Goal: Information Seeking & Learning: Learn about a topic

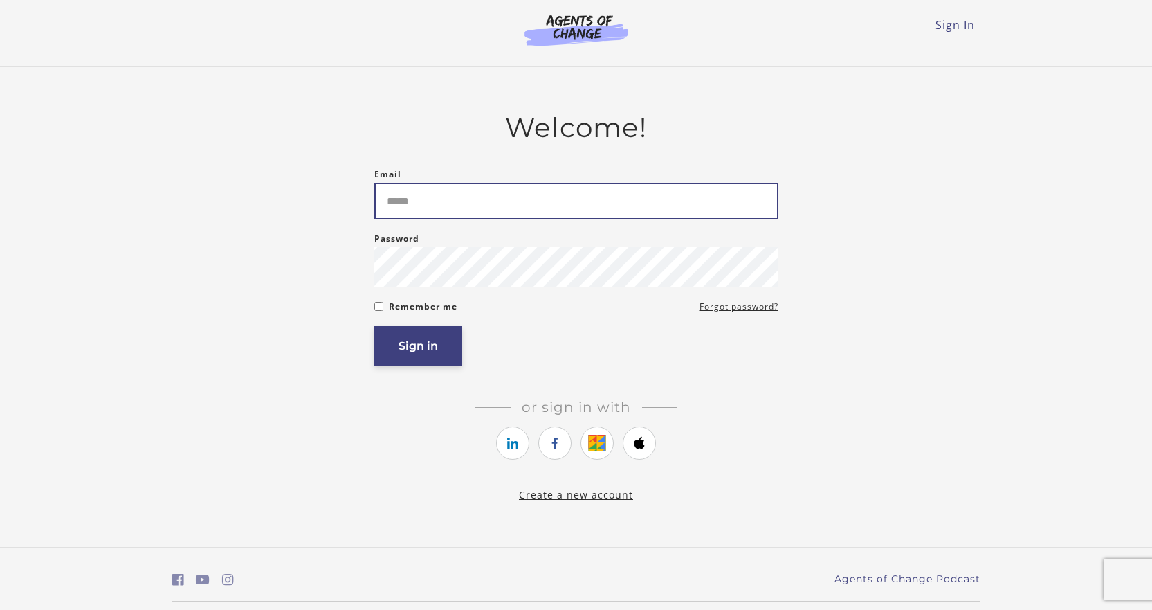
type input "**********"
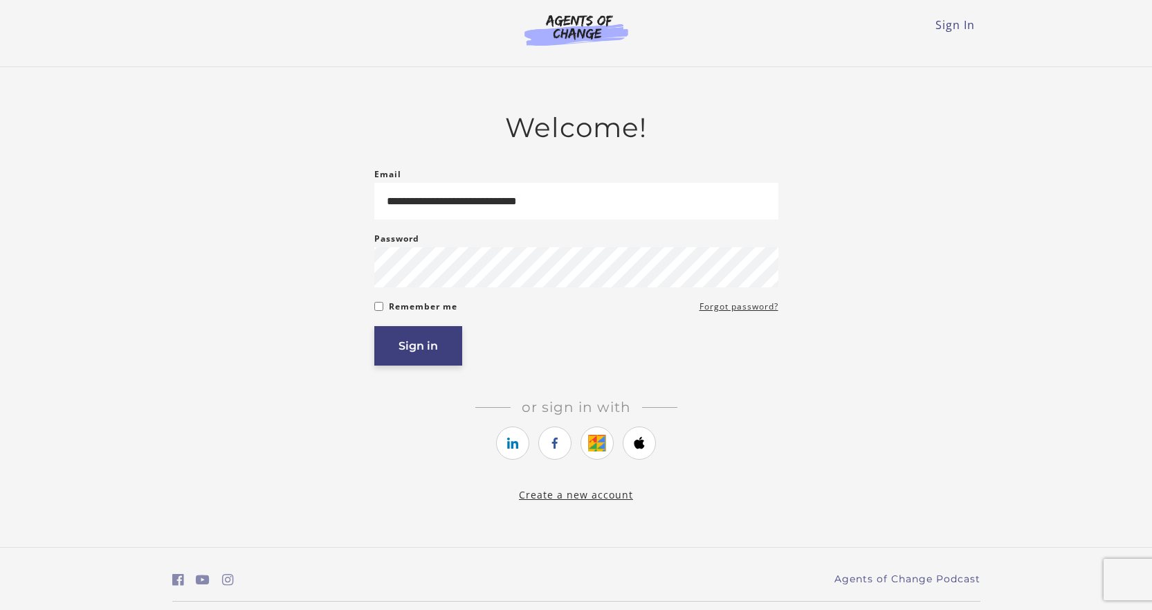
click at [433, 355] on button "Sign in" at bounding box center [418, 345] width 88 height 39
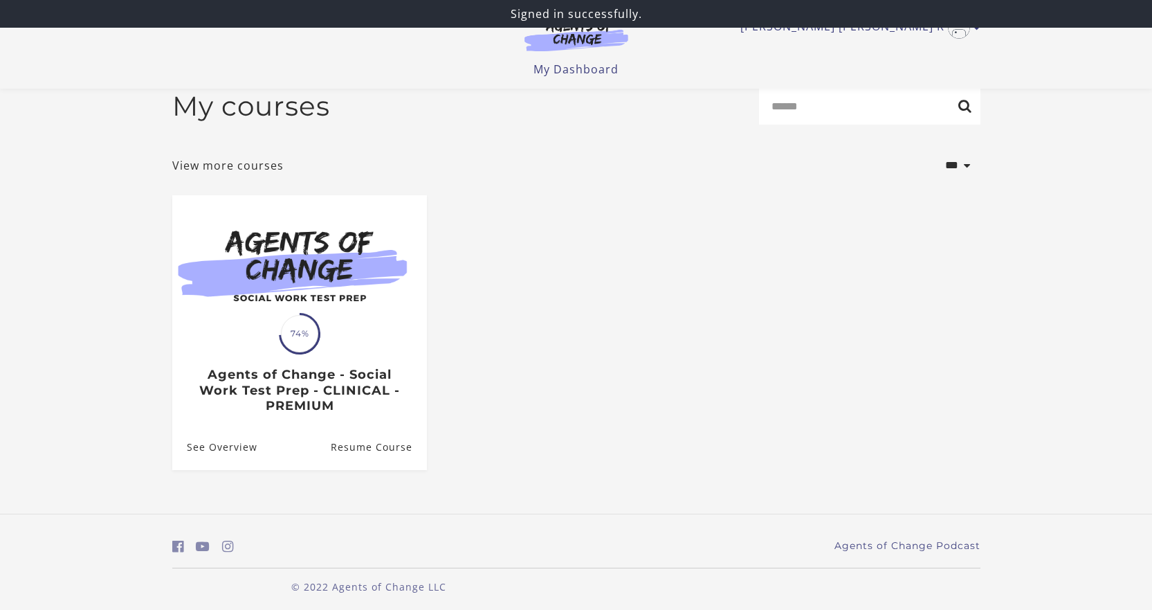
scroll to position [28, 0]
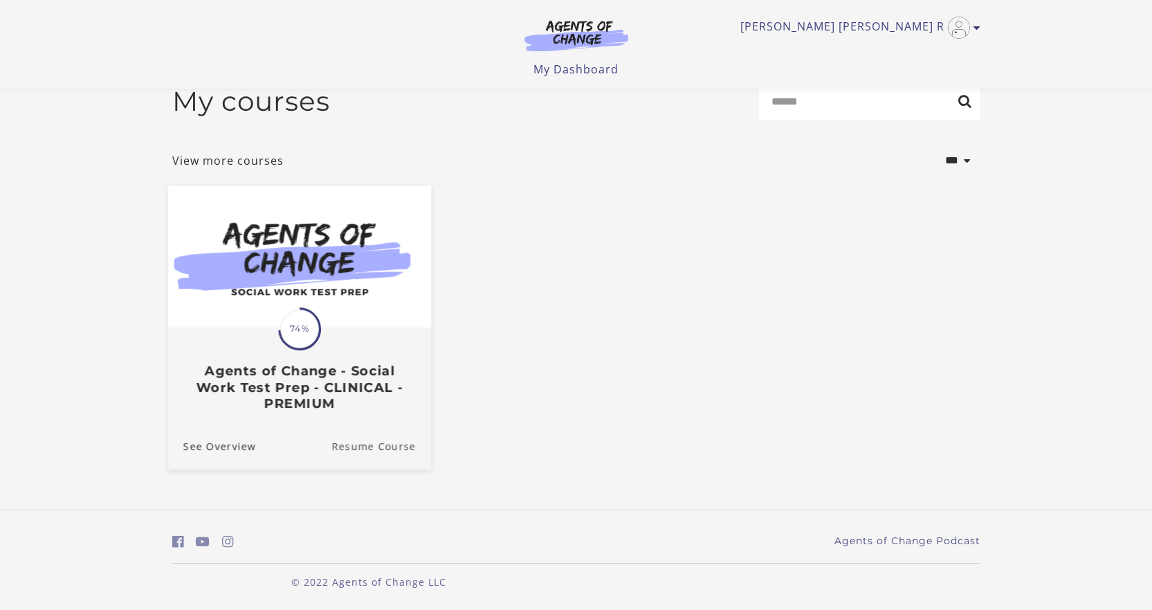
click at [382, 448] on link "Resume Course" at bounding box center [381, 445] width 100 height 46
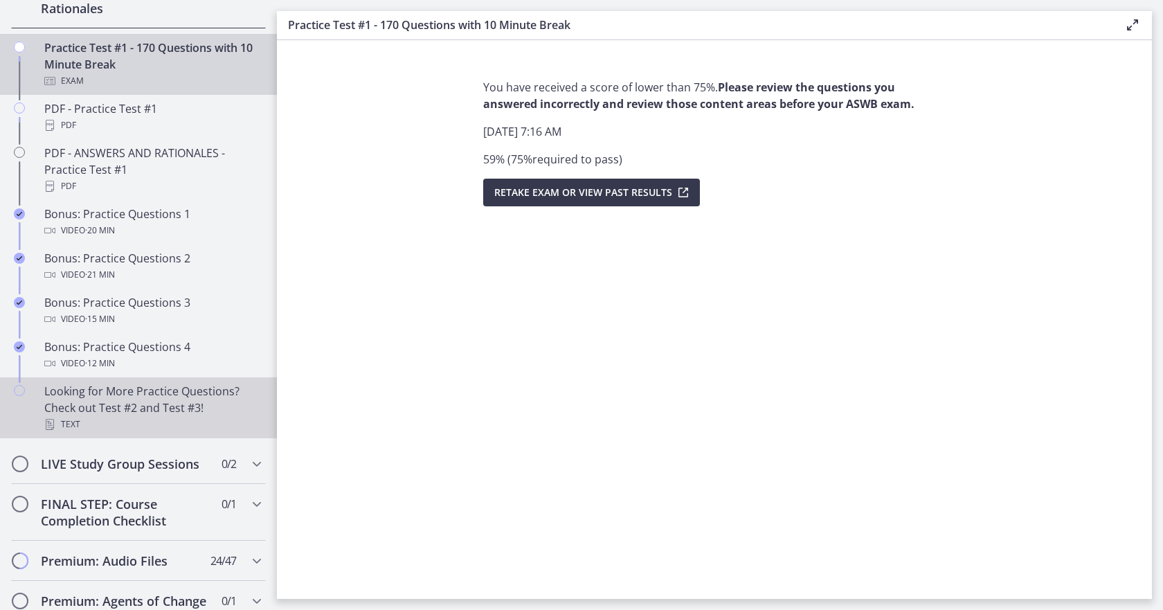
scroll to position [761, 0]
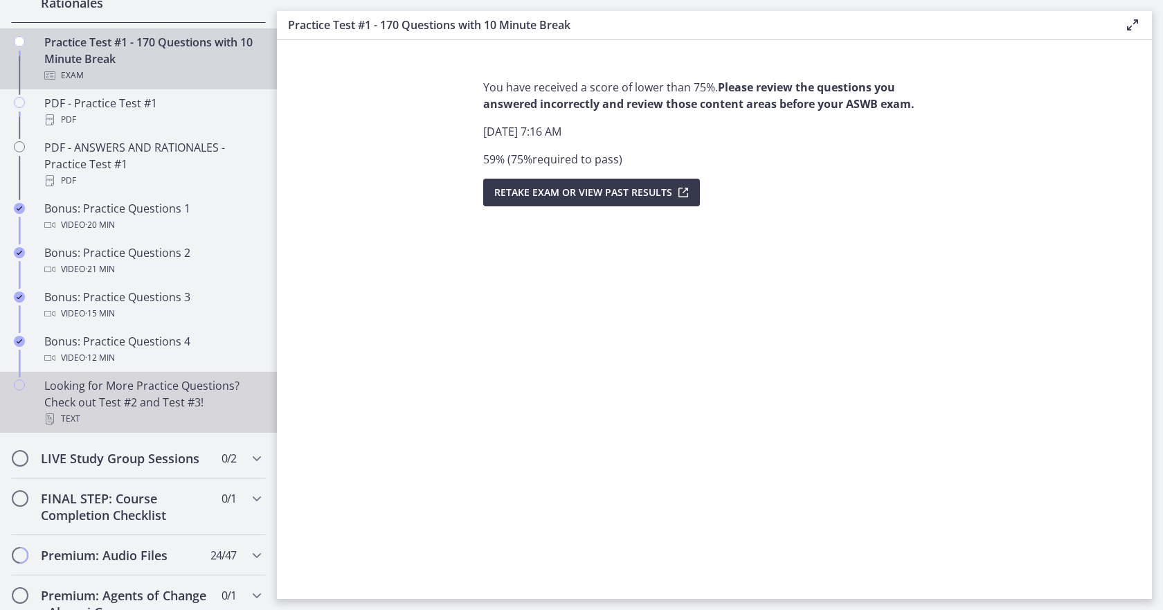
click at [86, 419] on div "Looking for More Practice Questions? Check out Test #2 and Test #3! Text" at bounding box center [152, 402] width 216 height 50
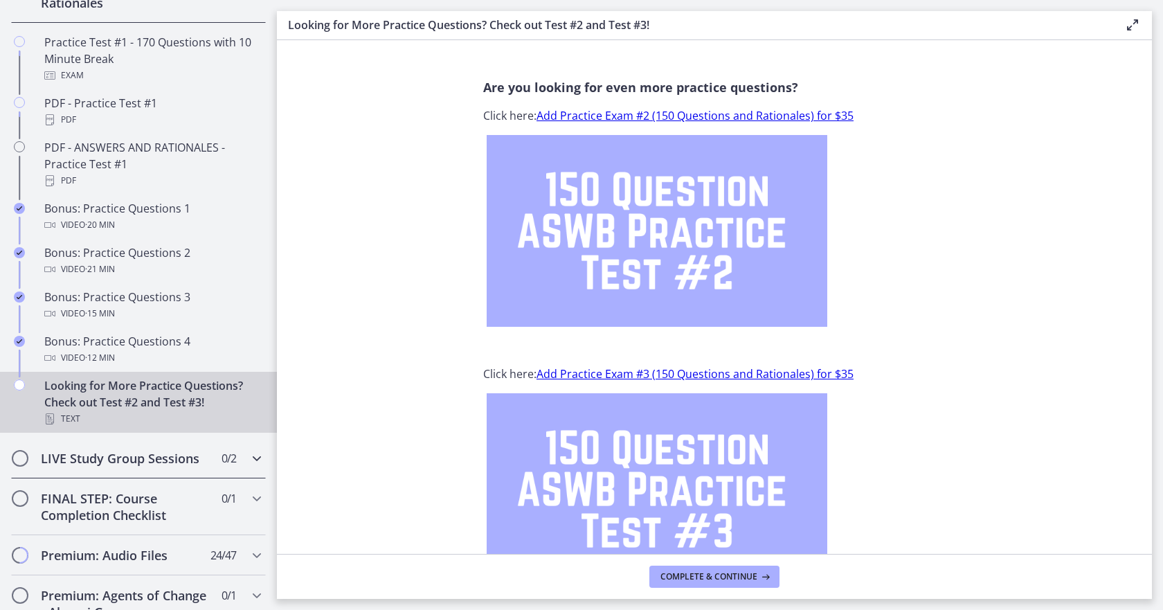
click at [82, 466] on h2 "LIVE Study Group Sessions" at bounding box center [125, 458] width 169 height 17
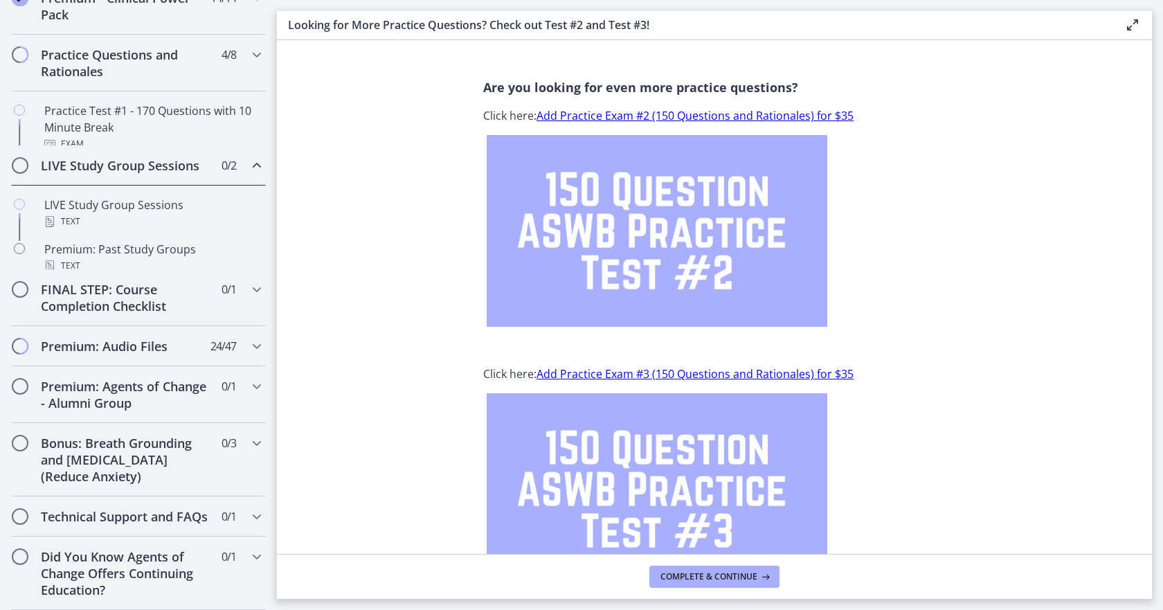
scroll to position [688, 0]
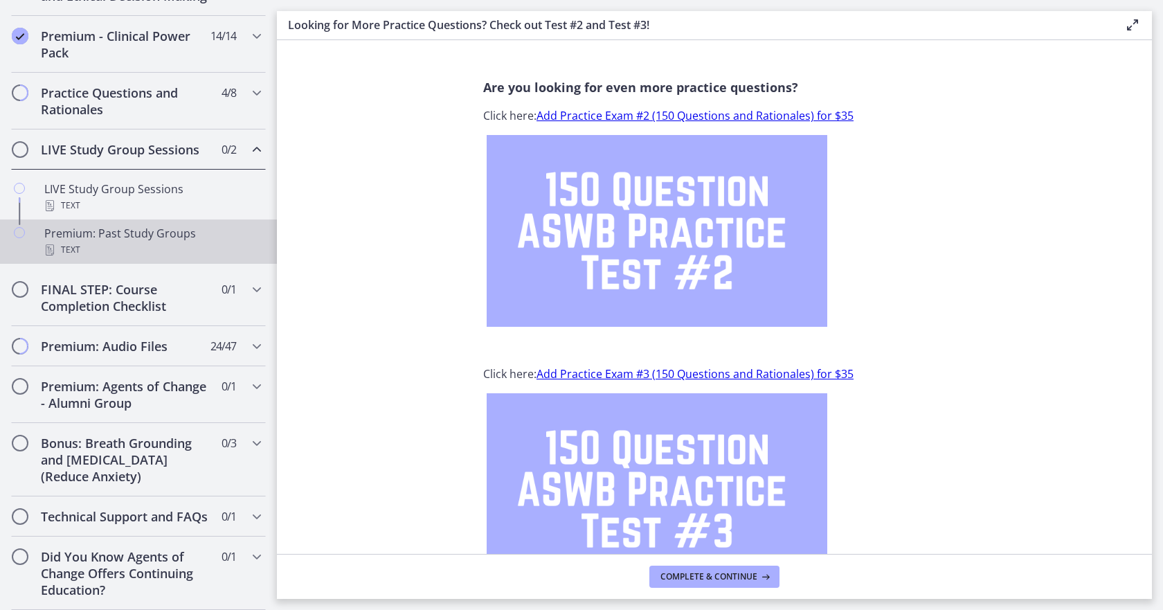
click at [104, 225] on div "Premium: Past Study Groups Text" at bounding box center [152, 241] width 216 height 33
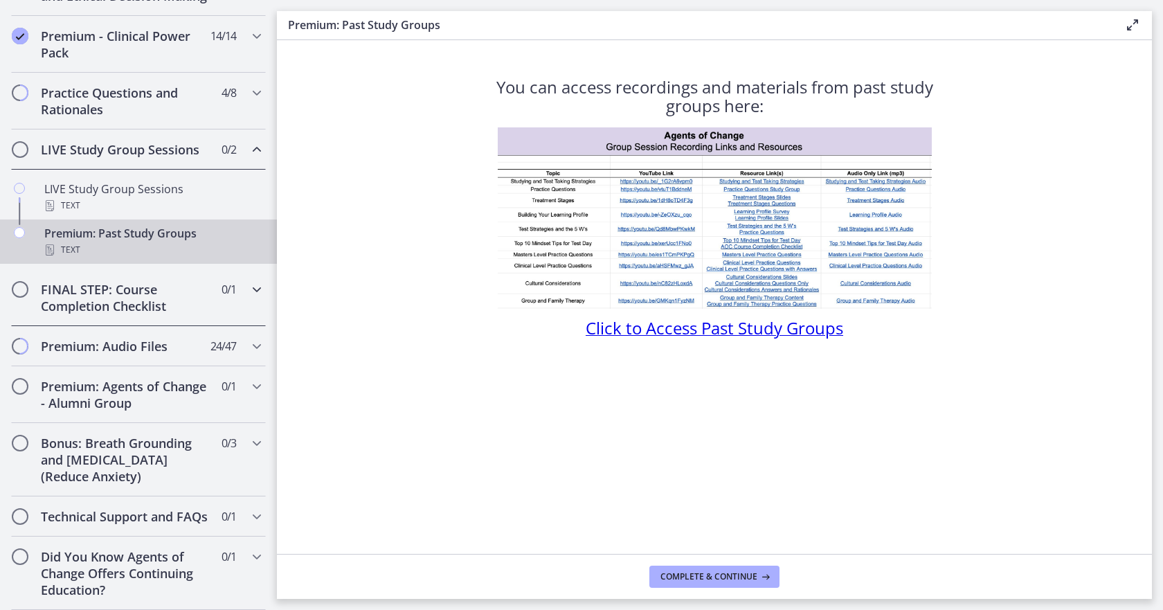
click at [115, 285] on h2 "FINAL STEP: Course Completion Checklist" at bounding box center [125, 297] width 169 height 33
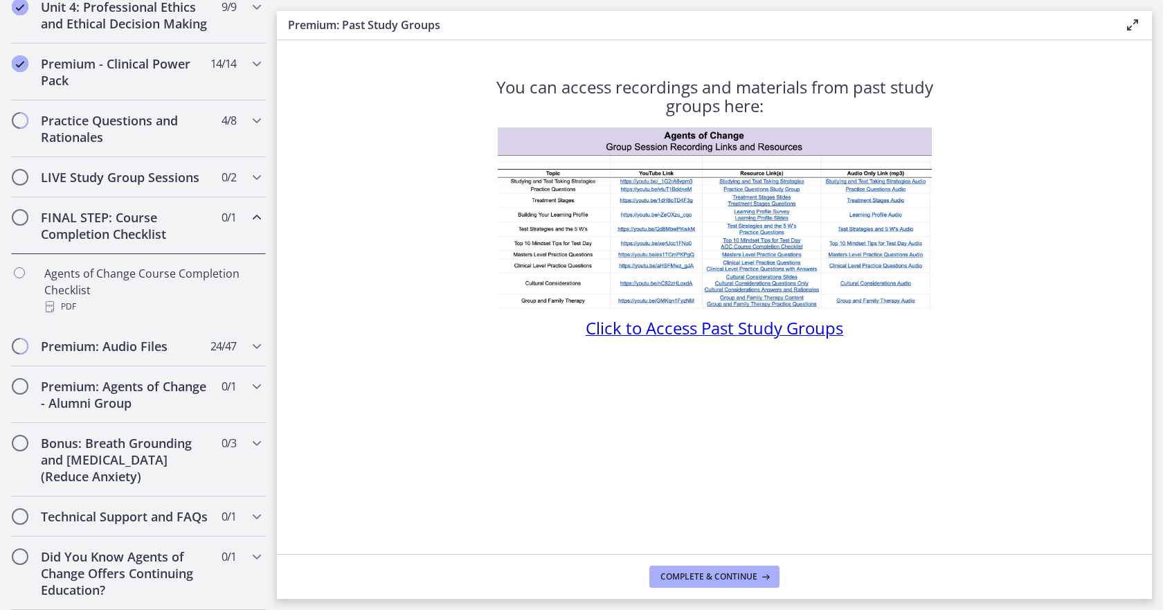
scroll to position [660, 0]
click at [125, 338] on h2 "Premium: Audio Files" at bounding box center [125, 346] width 169 height 17
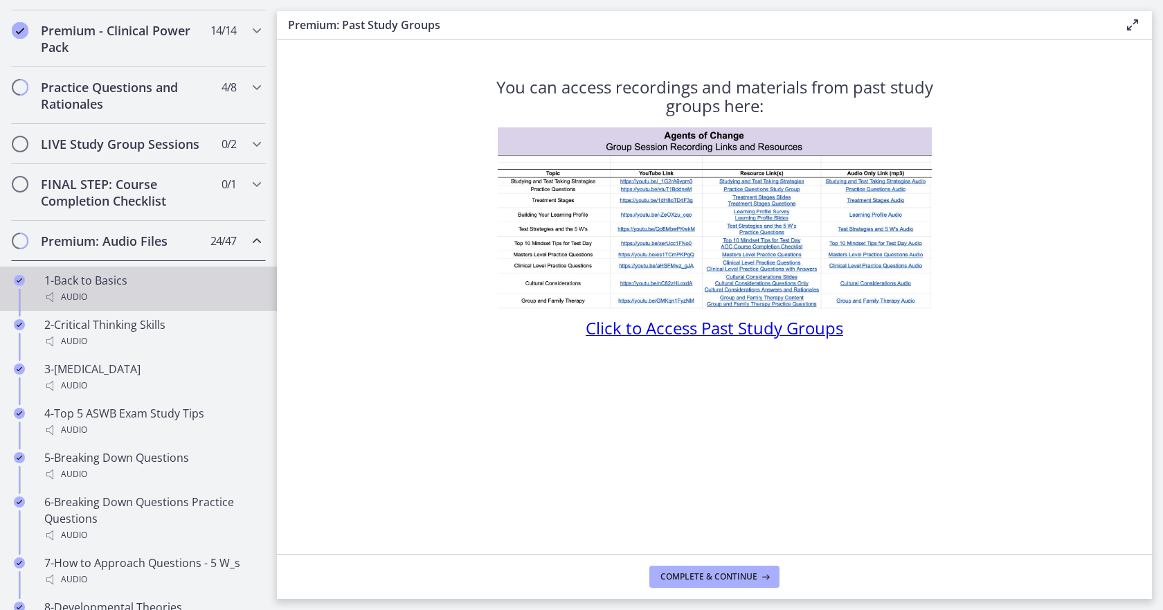
click at [73, 299] on div "1-Back to Basics Audio" at bounding box center [152, 288] width 216 height 33
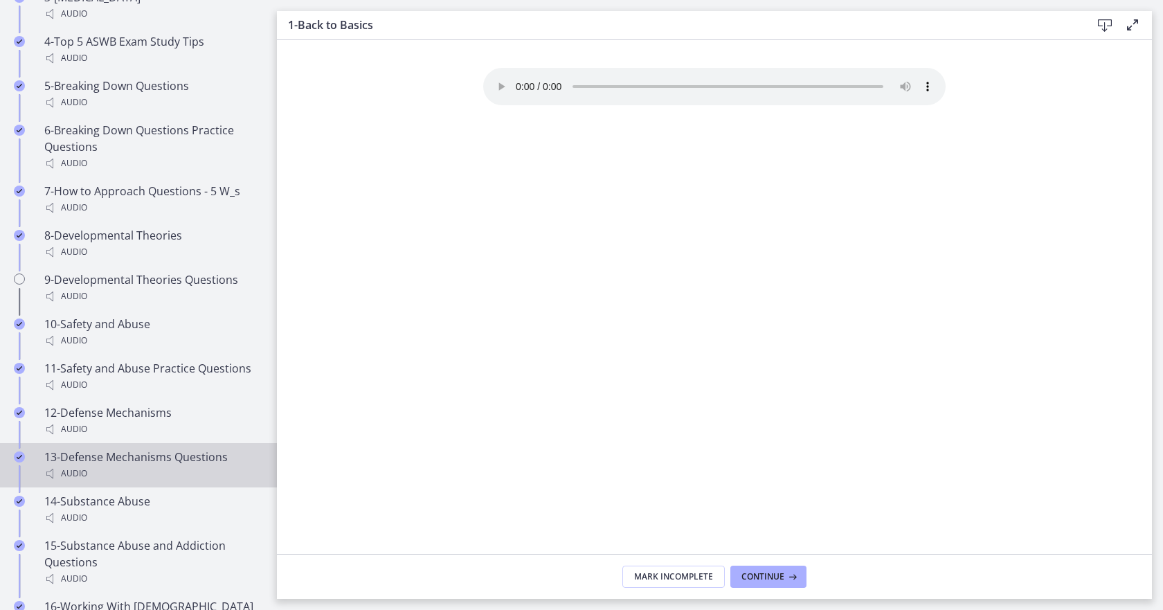
scroll to position [1006, 0]
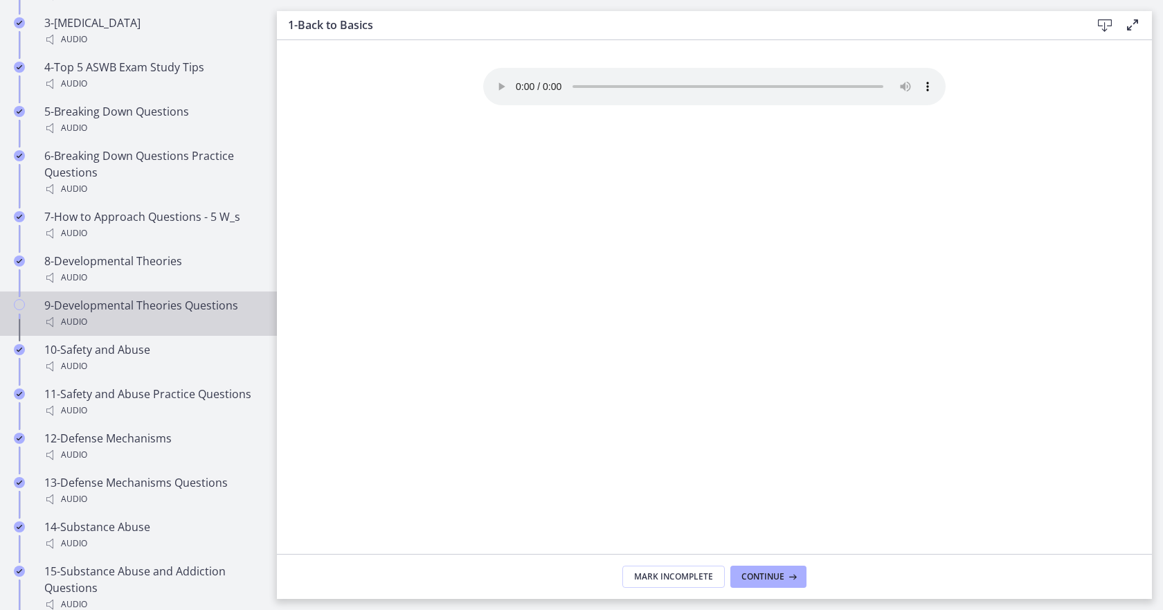
click at [109, 329] on div "9-Developmental Theories Questions Audio" at bounding box center [152, 313] width 216 height 33
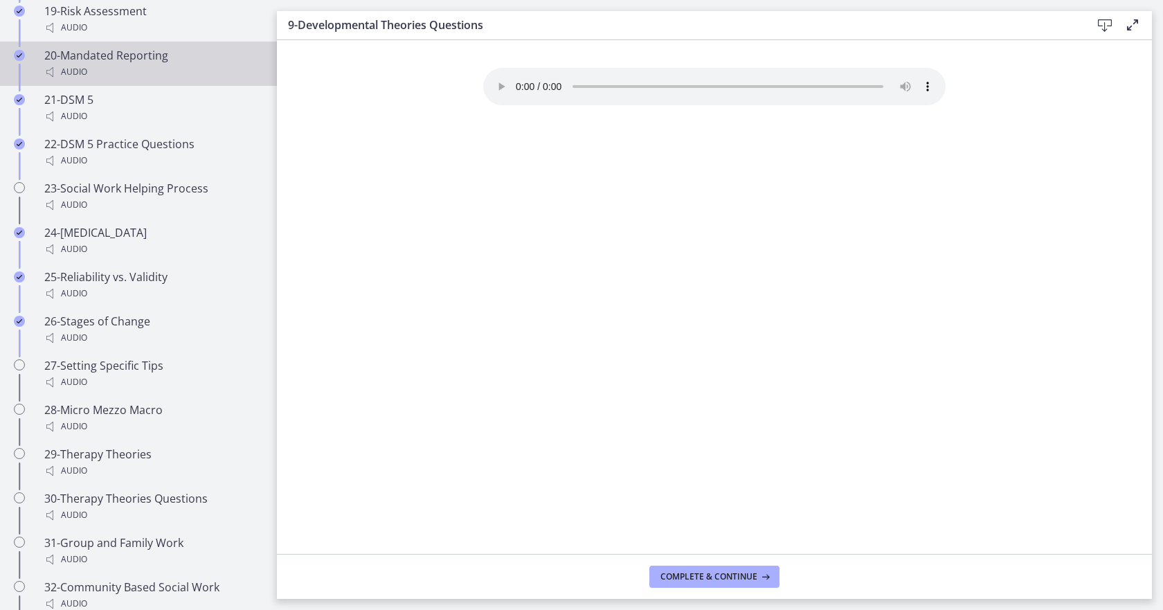
scroll to position [1698, 0]
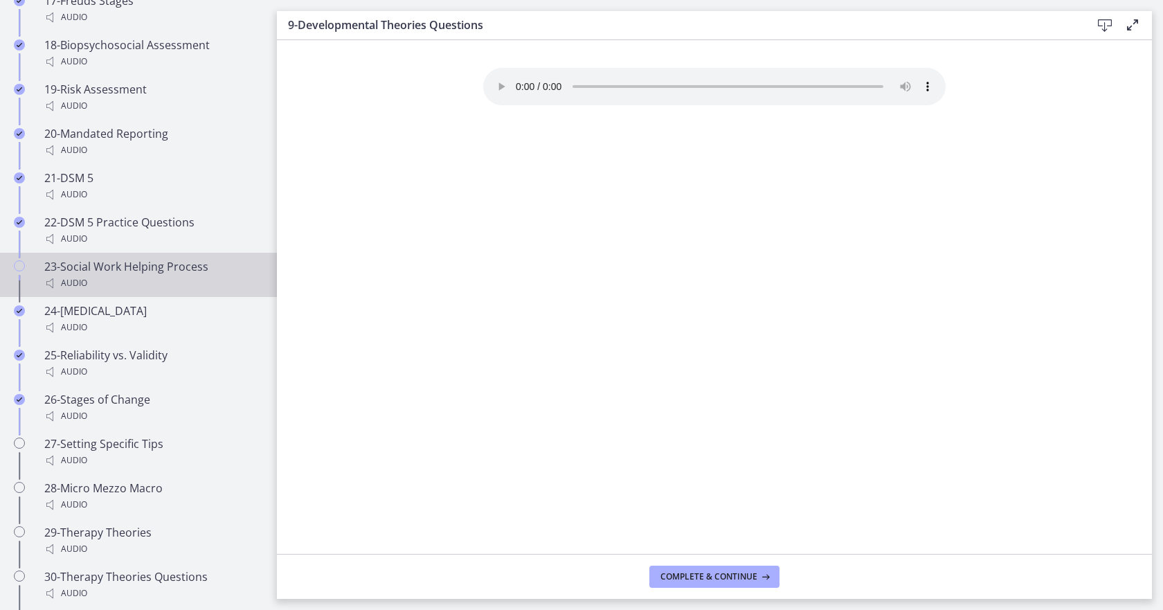
click at [74, 264] on div "23-Social Work Helping Process Audio" at bounding box center [152, 274] width 216 height 33
click at [18, 257] on link "23-Social Work Helping Process Audio" at bounding box center [138, 275] width 277 height 44
click at [19, 266] on icon "Chapters" at bounding box center [19, 265] width 11 height 11
click at [711, 576] on span "Complete & continue" at bounding box center [708, 576] width 97 height 11
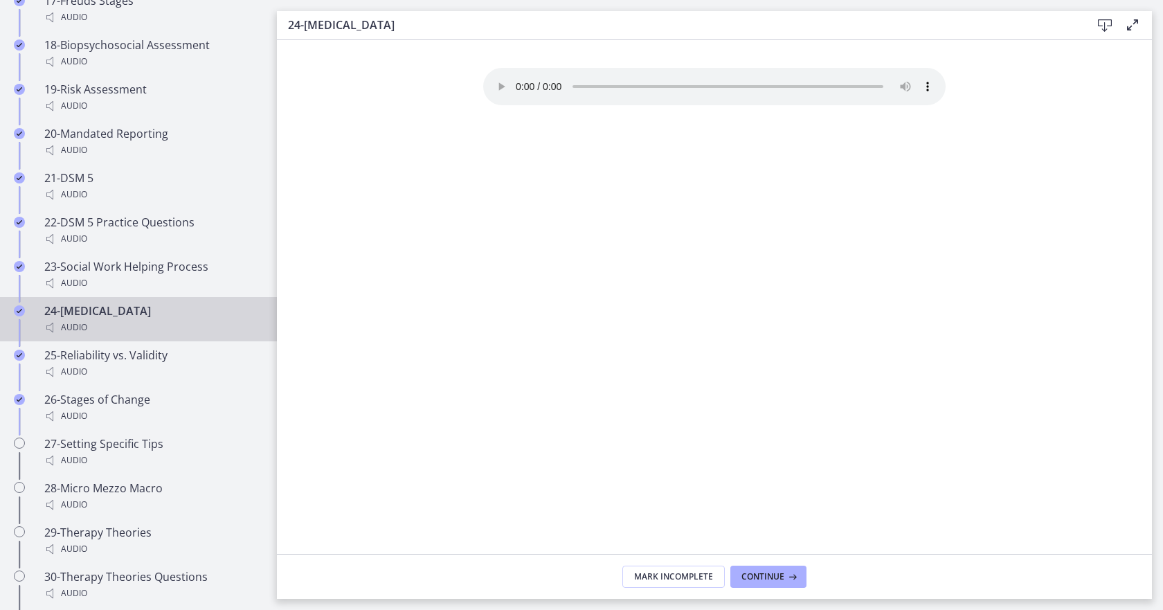
click at [51, 318] on div "24-Personality Disorders Audio" at bounding box center [152, 318] width 216 height 33
click at [508, 368] on div "Your browser doesn't support the audio element. Download it here" at bounding box center [714, 311] width 484 height 486
click at [804, 471] on div "Your browser doesn't support the audio element. Download it here" at bounding box center [714, 311] width 484 height 486
click at [1162, 134] on main "24-Personality Disorders Download Enable fullscreen Your browser doesn't suppor…" at bounding box center [720, 305] width 886 height 610
